Goal: Task Accomplishment & Management: Complete application form

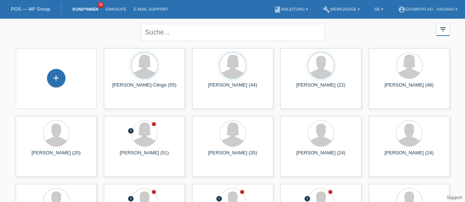
click at [62, 78] on div "+" at bounding box center [56, 78] width 18 height 12
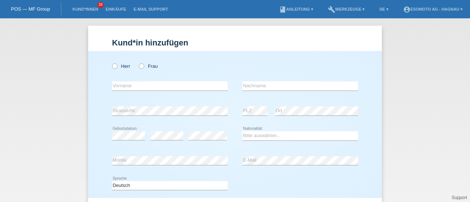
click at [111, 62] on icon at bounding box center [111, 62] width 0 height 0
click at [115, 67] on input "Herr" at bounding box center [114, 66] width 5 height 5
radio input "true"
click at [119, 88] on input "text" at bounding box center [170, 86] width 116 height 9
type input "Fehmina"
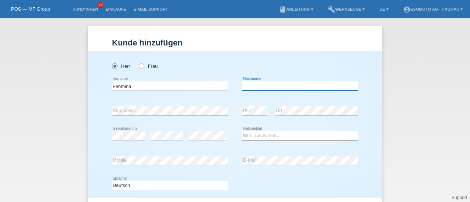
click at [251, 85] on input "text" at bounding box center [300, 86] width 116 height 9
type input "Velija"
click at [252, 137] on select "Bitte auswählen... Schweiz Deutschland Liechtenstein Österreich ------------ Af…" at bounding box center [300, 136] width 116 height 9
select select "CH"
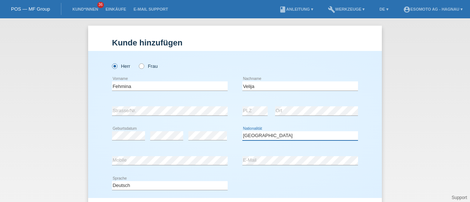
click at [242, 132] on select "Bitte auswählen... Schweiz Deutschland Liechtenstein Österreich ------------ Af…" at bounding box center [300, 136] width 116 height 9
click at [138, 62] on icon at bounding box center [138, 62] width 0 height 0
click at [139, 66] on input "Frau" at bounding box center [141, 66] width 5 height 5
radio input "true"
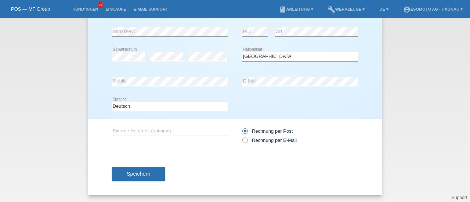
click at [127, 171] on span "Speichern" at bounding box center [139, 174] width 24 height 6
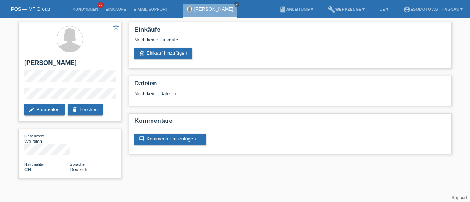
click at [157, 54] on link "add_shopping_cart Einkauf hinzufügen" at bounding box center [163, 53] width 58 height 11
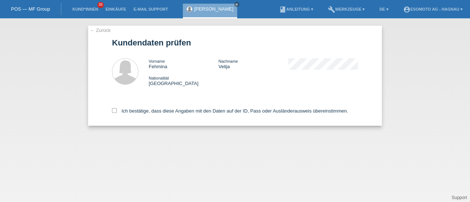
click at [115, 111] on icon at bounding box center [114, 110] width 5 height 5
click at [115, 111] on input "Ich bestätige, dass diese Angaben mit den Daten auf der ID, Pass oder Ausländer…" at bounding box center [114, 110] width 5 height 5
checkbox input "true"
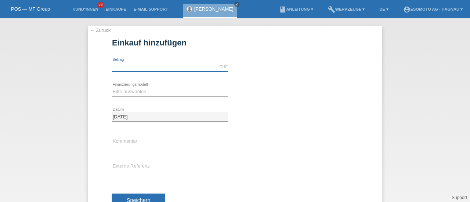
click at [156, 68] on input "text" at bounding box center [170, 66] width 116 height 9
type input "7600.00"
click at [135, 94] on select "Bitte auswählen Fixe Raten Kauf auf Rechnung mit Teilzahlungsoption" at bounding box center [170, 91] width 116 height 9
select select "69"
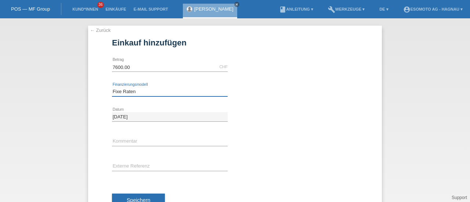
click at [112, 87] on select "Bitte auswählen Fixe Raten Kauf auf Rechnung mit Teilzahlungsoption" at bounding box center [170, 91] width 116 height 9
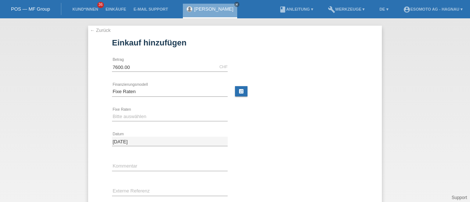
click at [120, 122] on div "Bitte auswählen 12 Raten 24 Raten 36 Raten 48 Raten error Fixe Raten" at bounding box center [170, 117] width 116 height 25
click at [119, 117] on select "Bitte auswählen 12 Raten 24 Raten 36 Raten 48 Raten" at bounding box center [170, 116] width 116 height 9
select select "140"
click at [112, 112] on select "Bitte auswählen 12 Raten 24 Raten 36 Raten 48 Raten" at bounding box center [170, 116] width 116 height 9
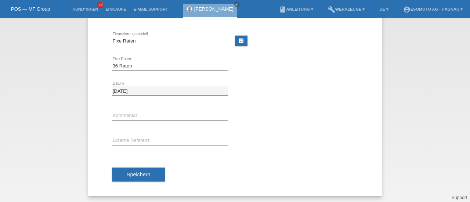
click at [132, 174] on span "Speichern" at bounding box center [139, 175] width 24 height 6
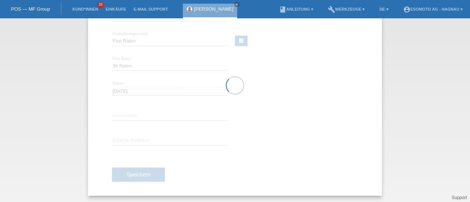
scroll to position [0, 0]
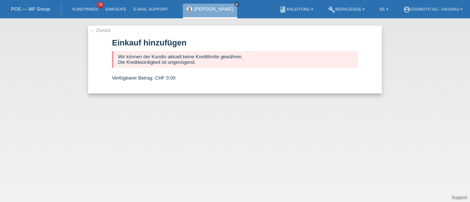
click at [102, 30] on link "← Zurück" at bounding box center [100, 31] width 21 height 6
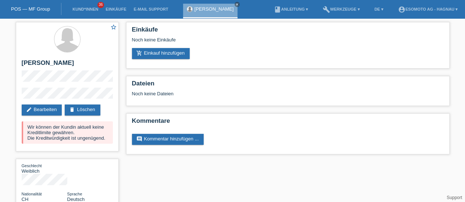
click at [84, 112] on link "delete Löschen" at bounding box center [82, 110] width 35 height 11
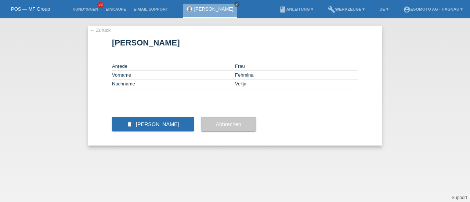
click at [159, 127] on span "[PERSON_NAME]" at bounding box center [157, 125] width 43 height 6
